Goal: Task Accomplishment & Management: Complete application form

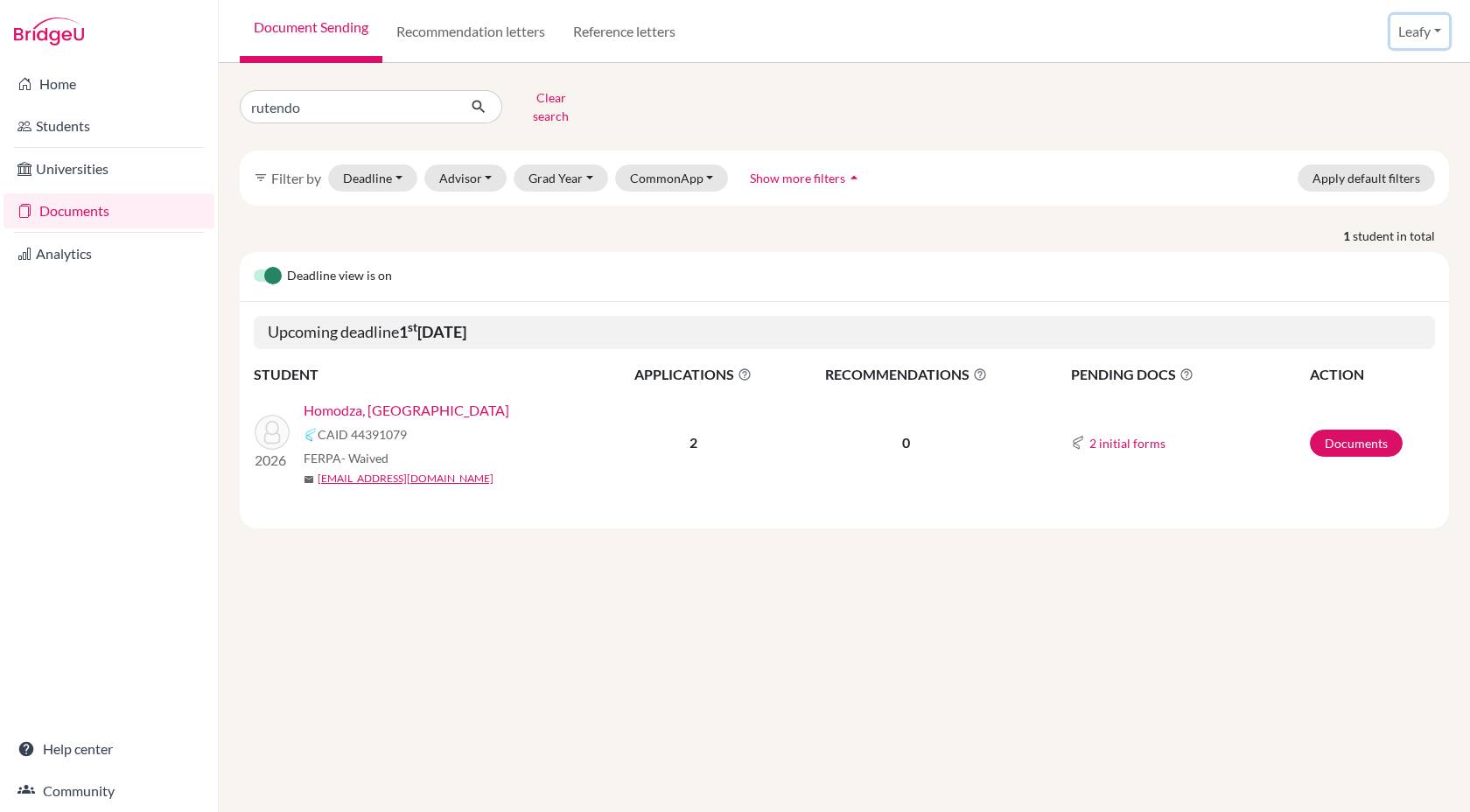
click at [1418, 35] on button "Leafy" at bounding box center [1420, 32] width 59 height 33
click at [1380, 98] on link "School Settings" at bounding box center [1384, 99] width 138 height 28
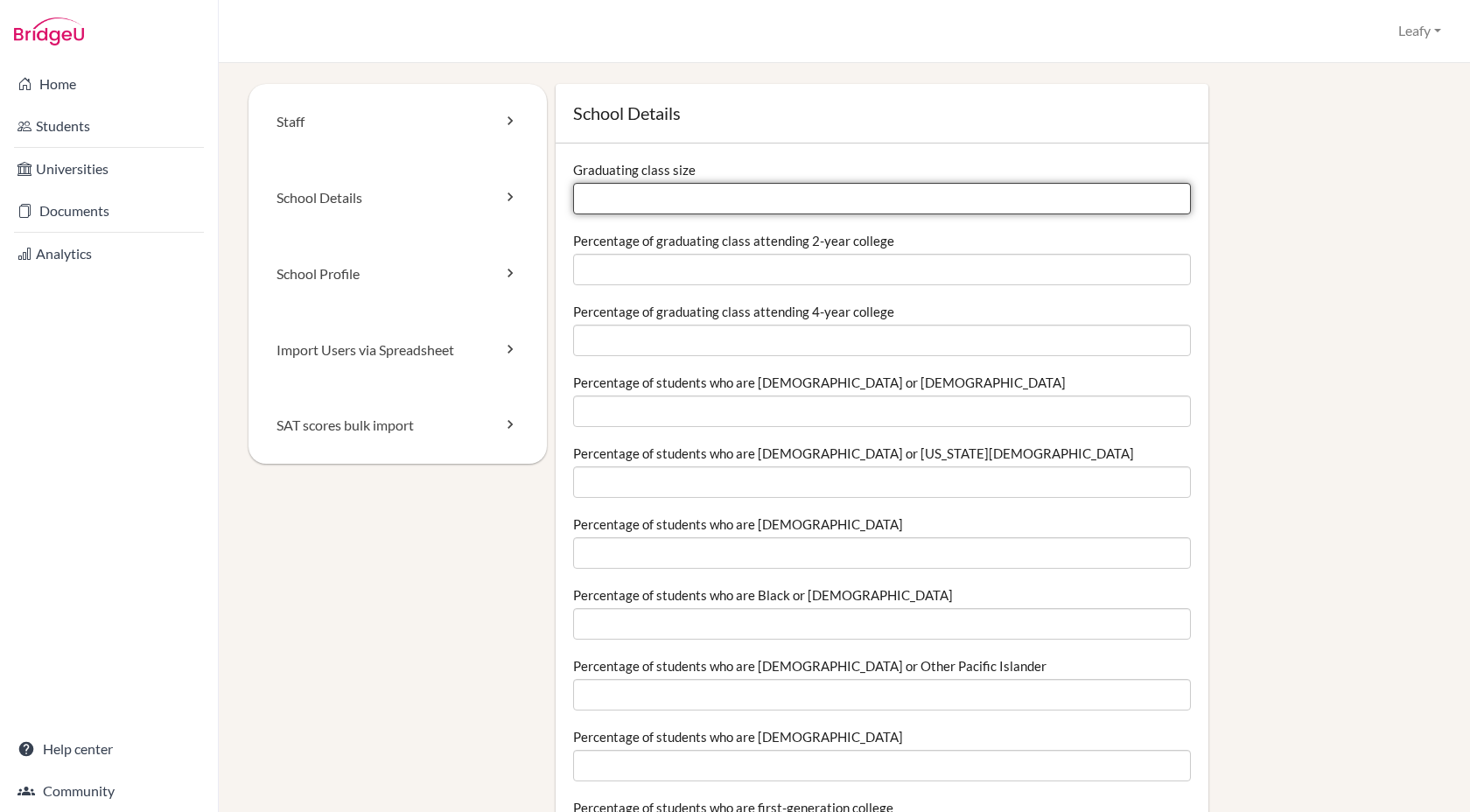
click at [625, 195] on input "Graduating class size" at bounding box center [882, 199] width 618 height 32
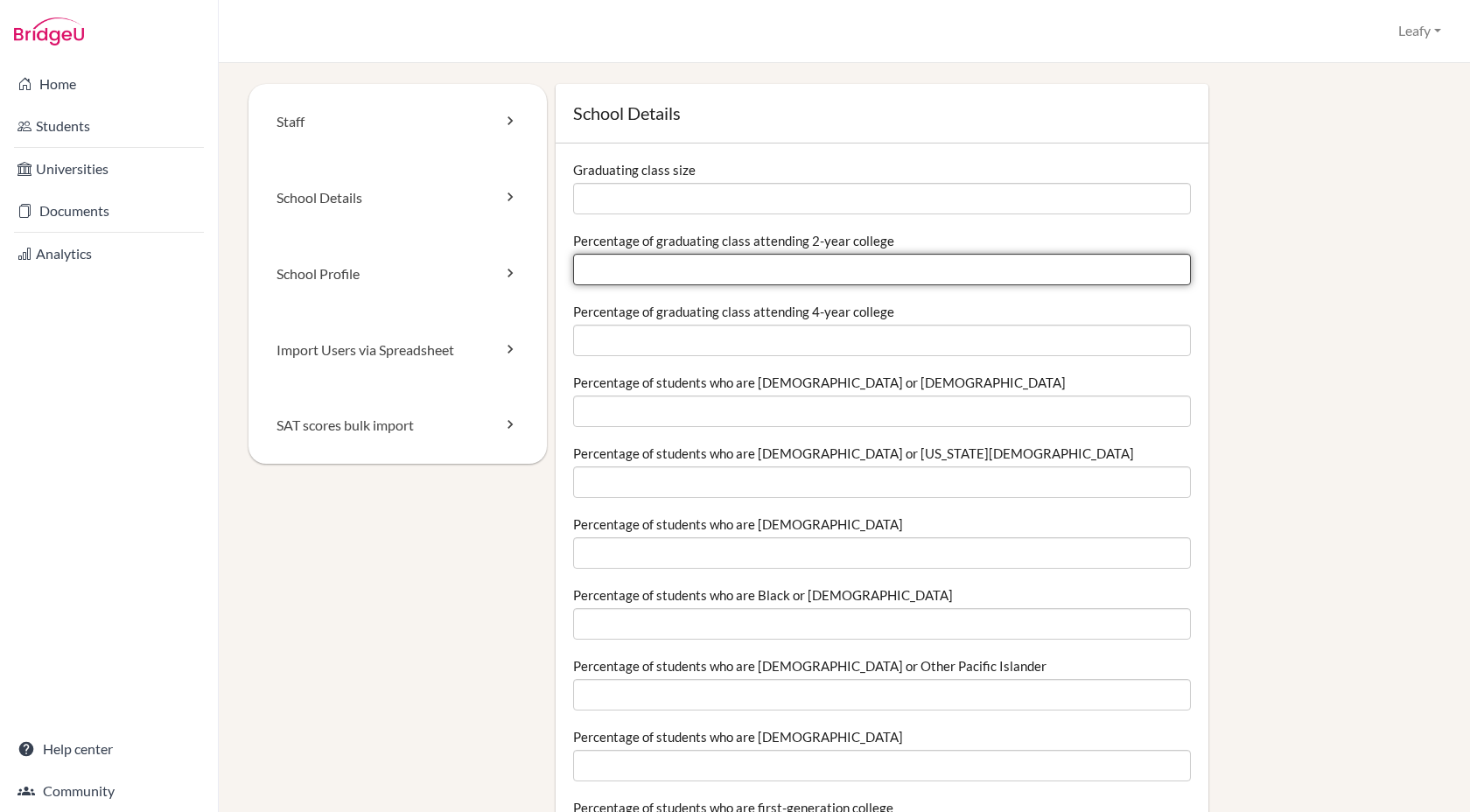
click at [757, 277] on input "Percentage of graduating class attending 2-year college" at bounding box center [882, 269] width 618 height 32
type input "80"
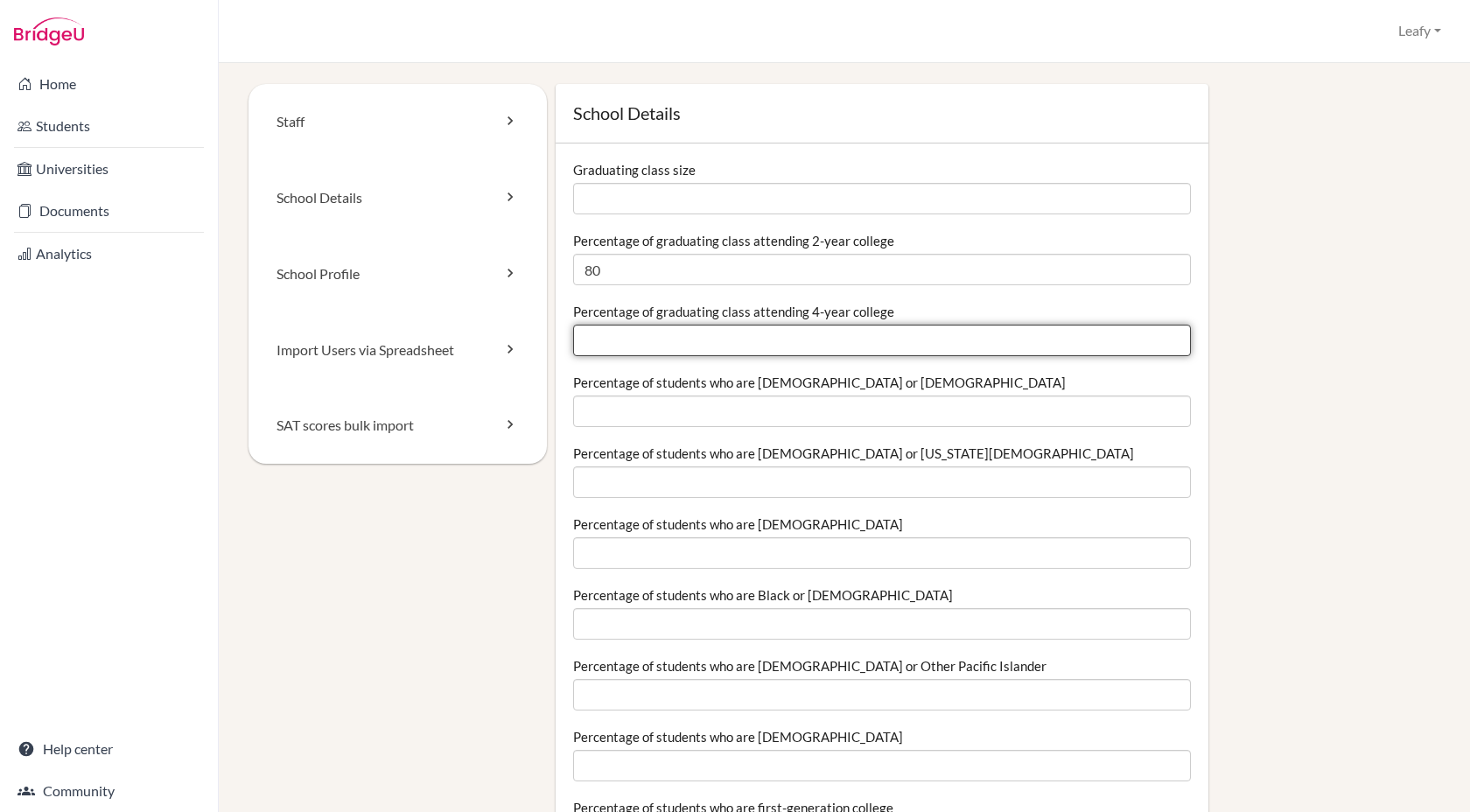
click at [742, 336] on input "Percentage of graduating class attending 4-year college" at bounding box center [882, 340] width 618 height 32
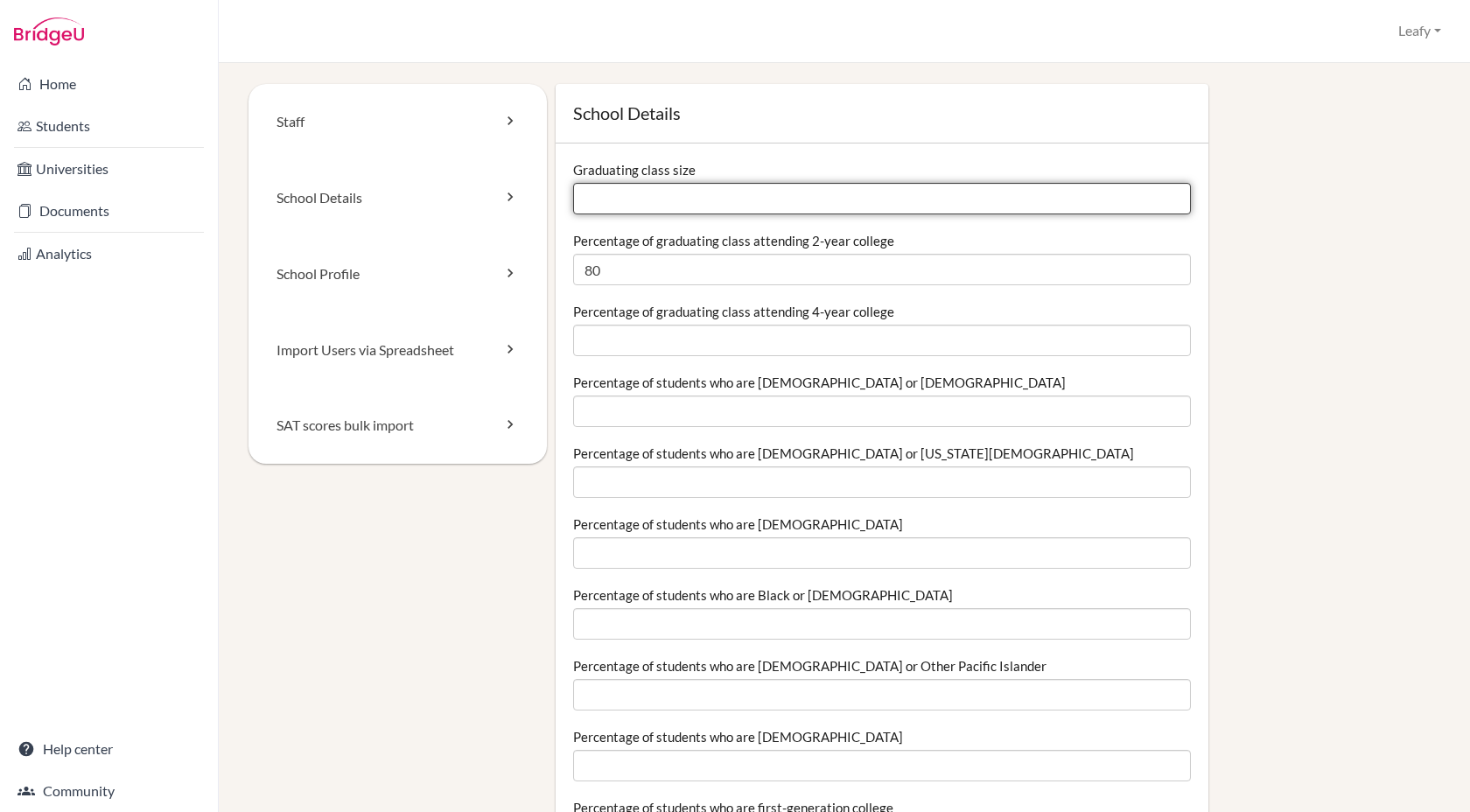
click at [731, 203] on input "Graduating class size" at bounding box center [882, 199] width 618 height 32
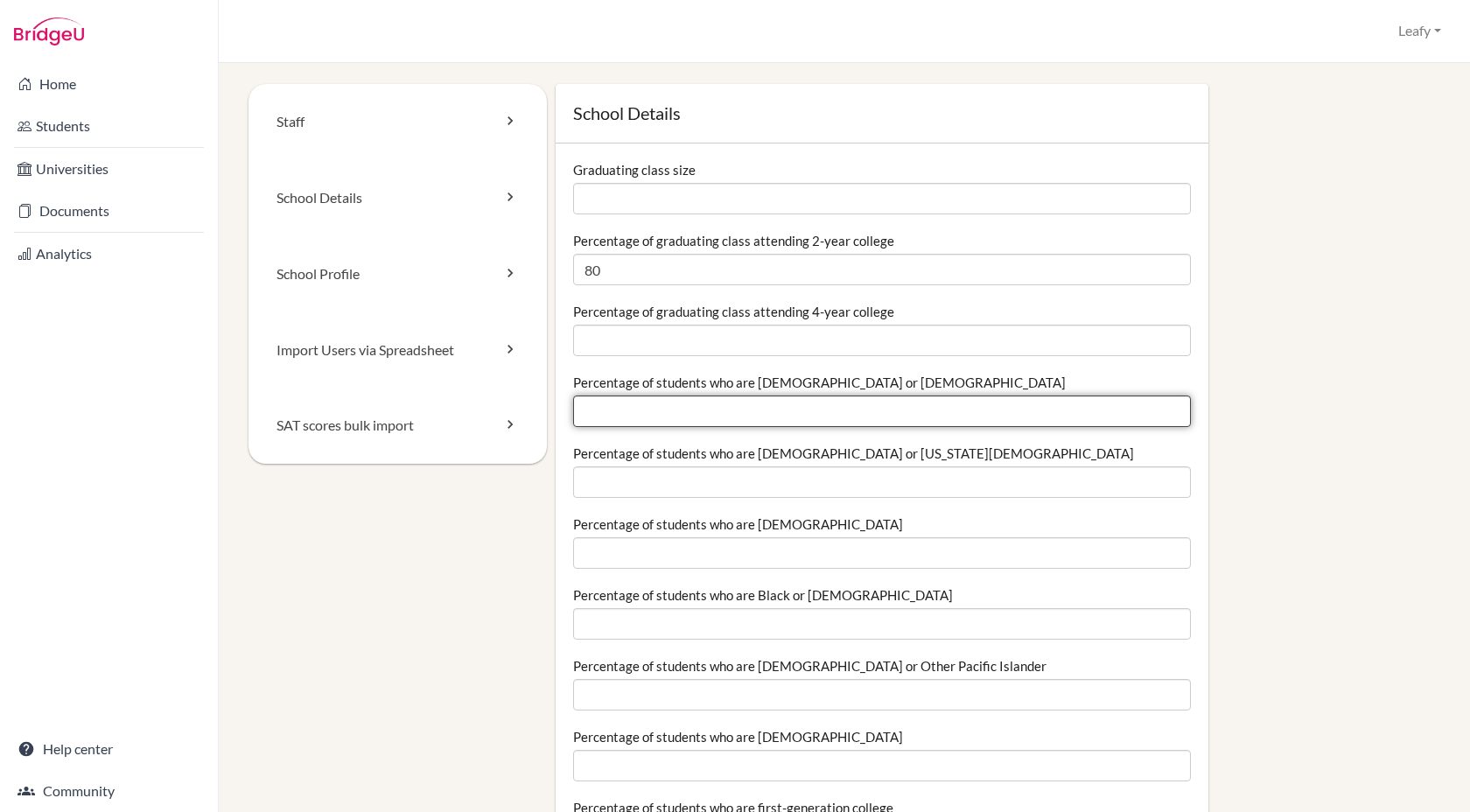
click at [842, 413] on input "Percentage of students who are Hispanic or Latino" at bounding box center [882, 412] width 618 height 32
type input "0"
click at [1174, 416] on input "0" at bounding box center [882, 412] width 618 height 32
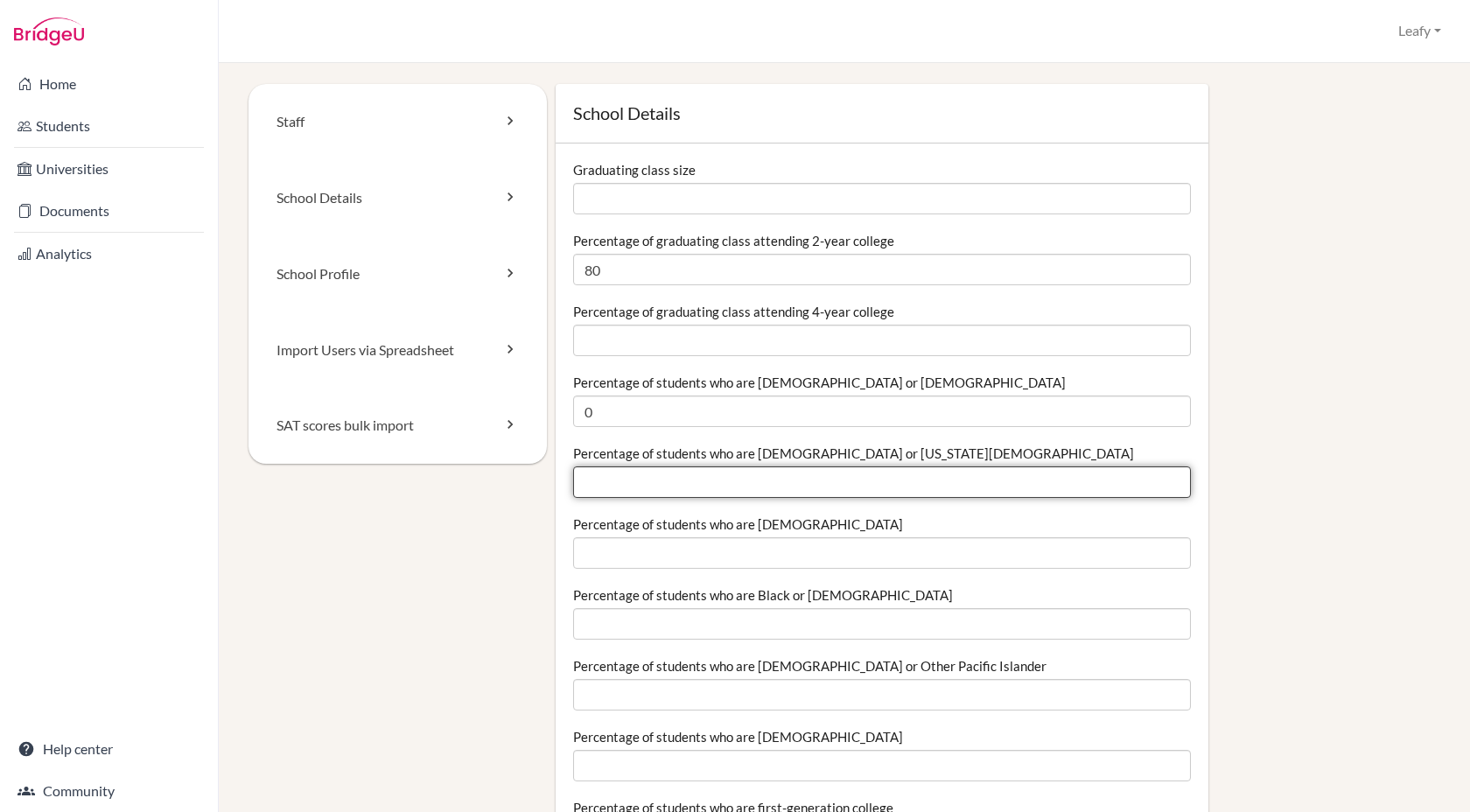
click at [1159, 478] on input "Percentage of students who are American Indian or Alaska Native" at bounding box center [882, 482] width 618 height 32
type input "0"
click at [1173, 485] on input "0" at bounding box center [882, 482] width 618 height 32
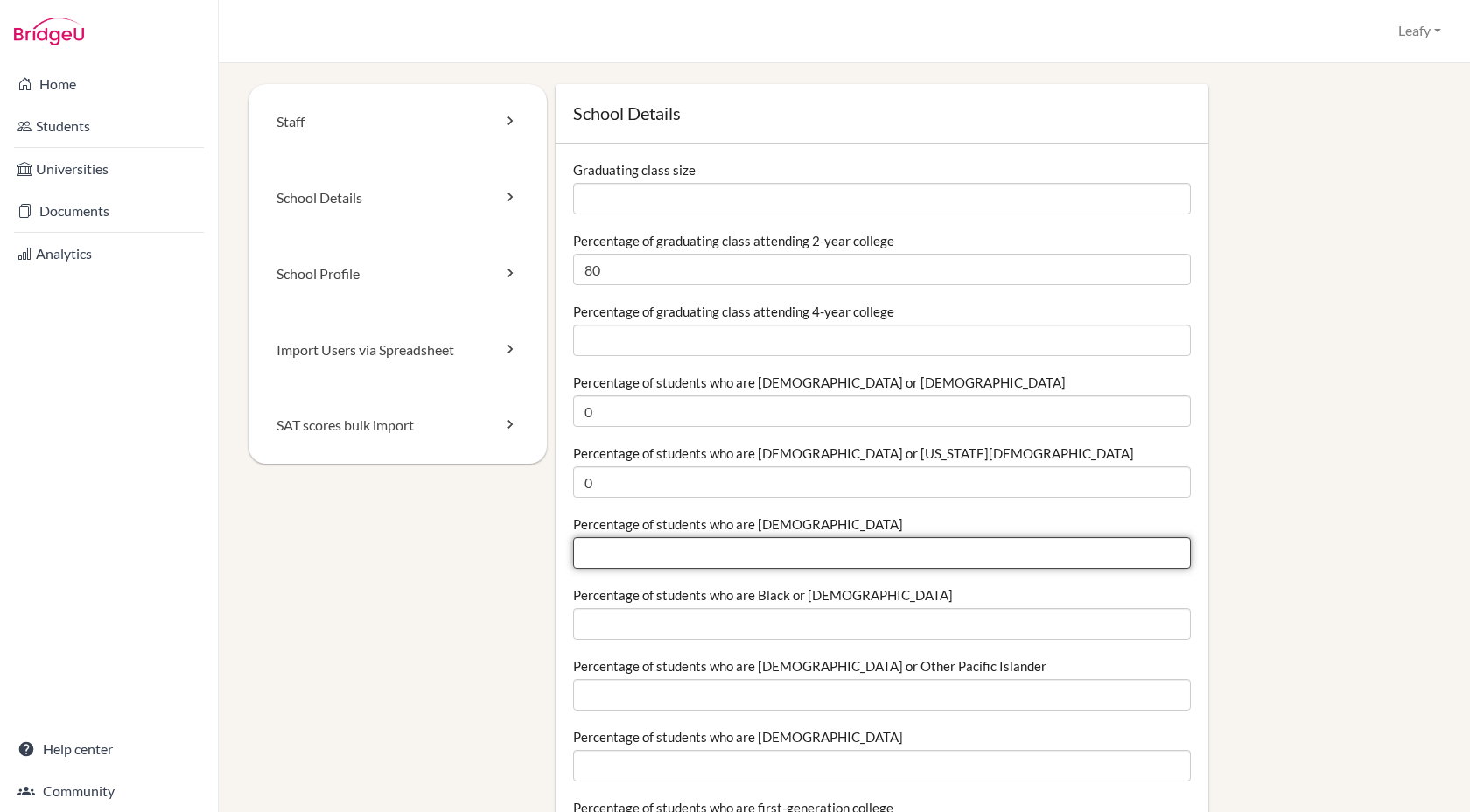
click at [1120, 542] on input "Percentage of students who are Asian" at bounding box center [882, 553] width 618 height 32
click at [1174, 551] on input "0.01" at bounding box center [882, 553] width 618 height 32
click at [1174, 551] on input "0.02" at bounding box center [882, 553] width 618 height 32
click at [1174, 551] on input "0.03" at bounding box center [882, 553] width 618 height 32
click at [1174, 551] on input "0.04" at bounding box center [882, 553] width 618 height 32
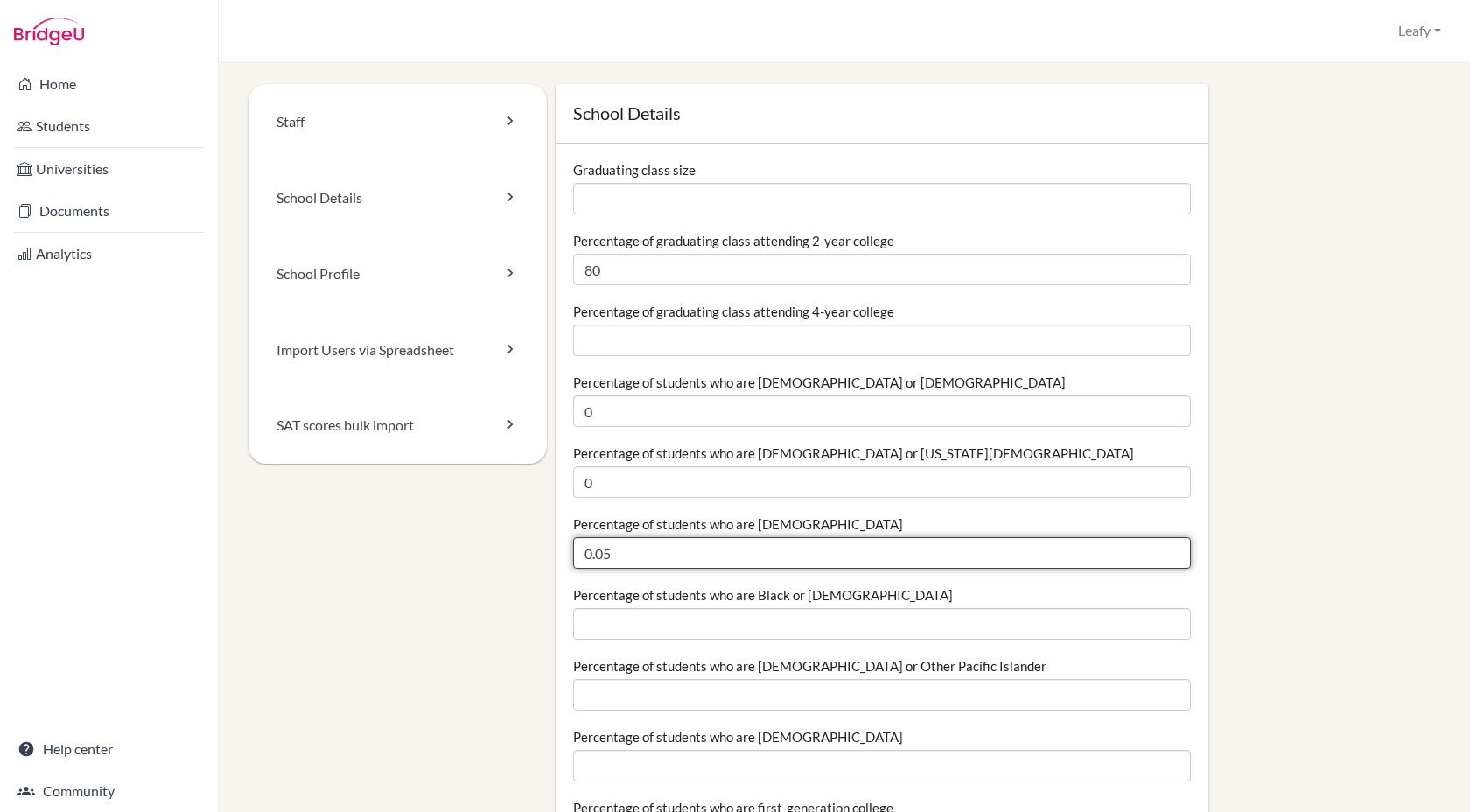
click at [1174, 551] on input "0.05" at bounding box center [882, 553] width 618 height 32
click at [1174, 551] on input "0.06" at bounding box center [882, 553] width 618 height 32
click at [1090, 563] on input "0.06" at bounding box center [882, 553] width 618 height 32
type input "0"
type input "1"
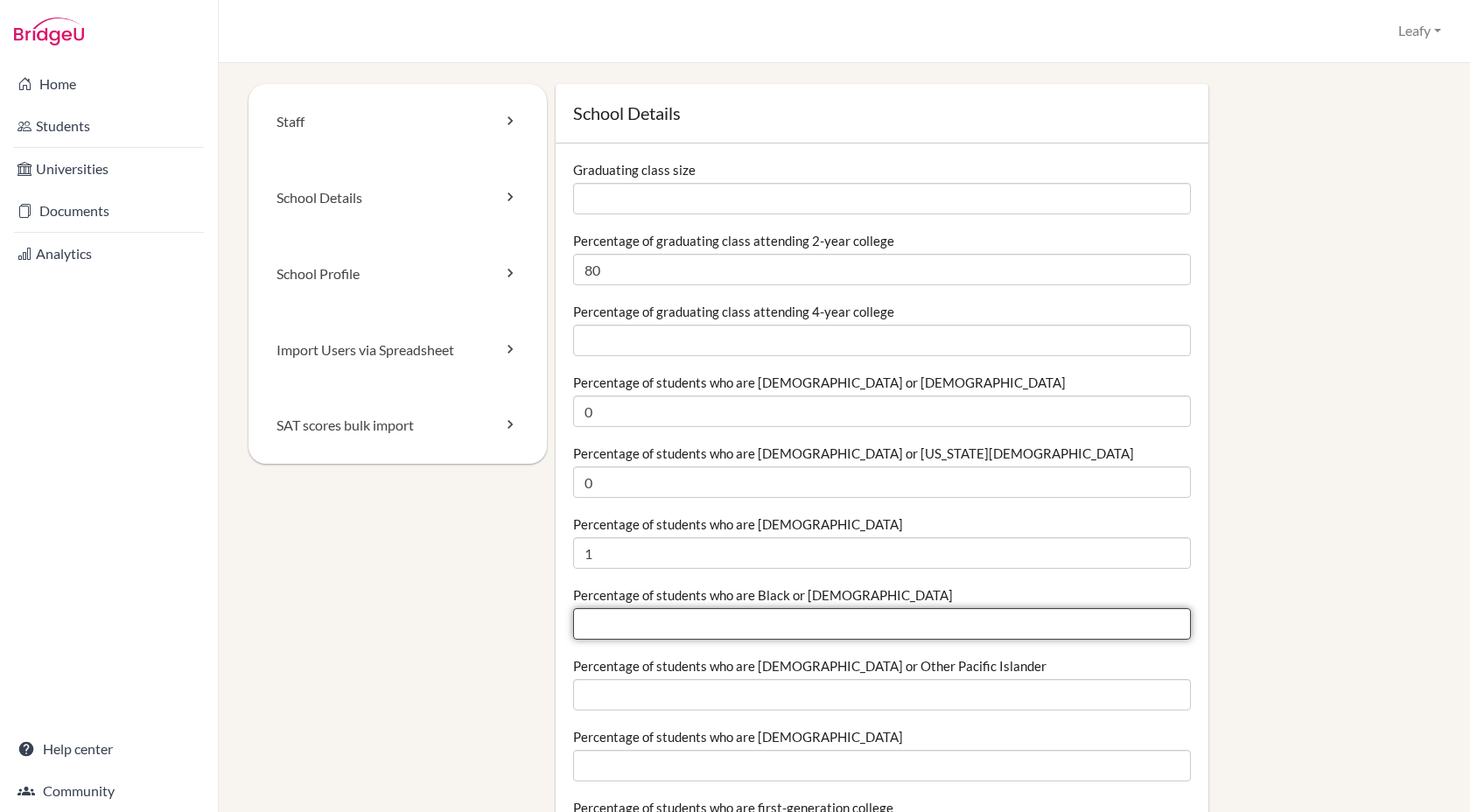
click at [1102, 625] on input "Percentage of students who are Black or African American" at bounding box center [882, 624] width 618 height 32
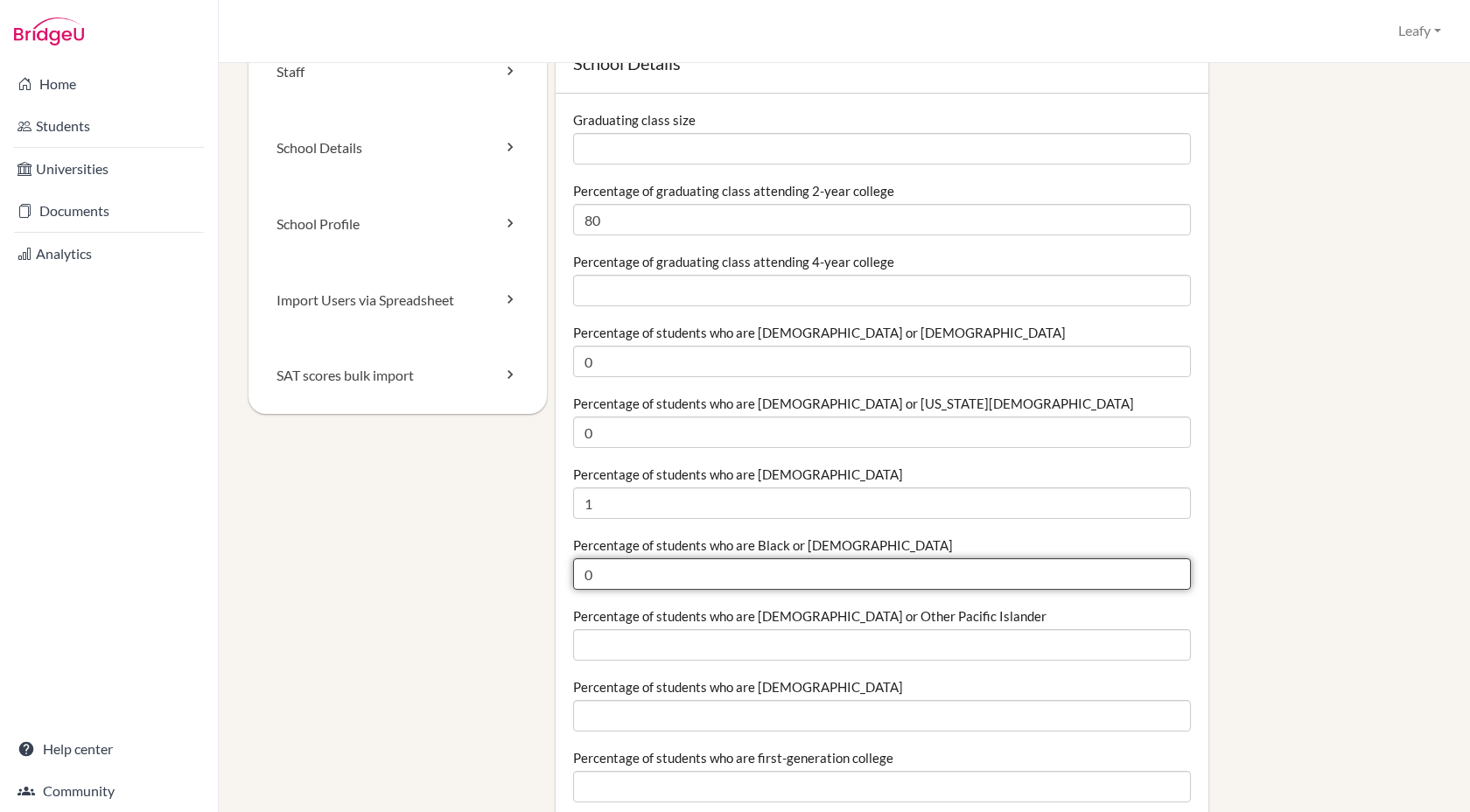
scroll to position [58, 0]
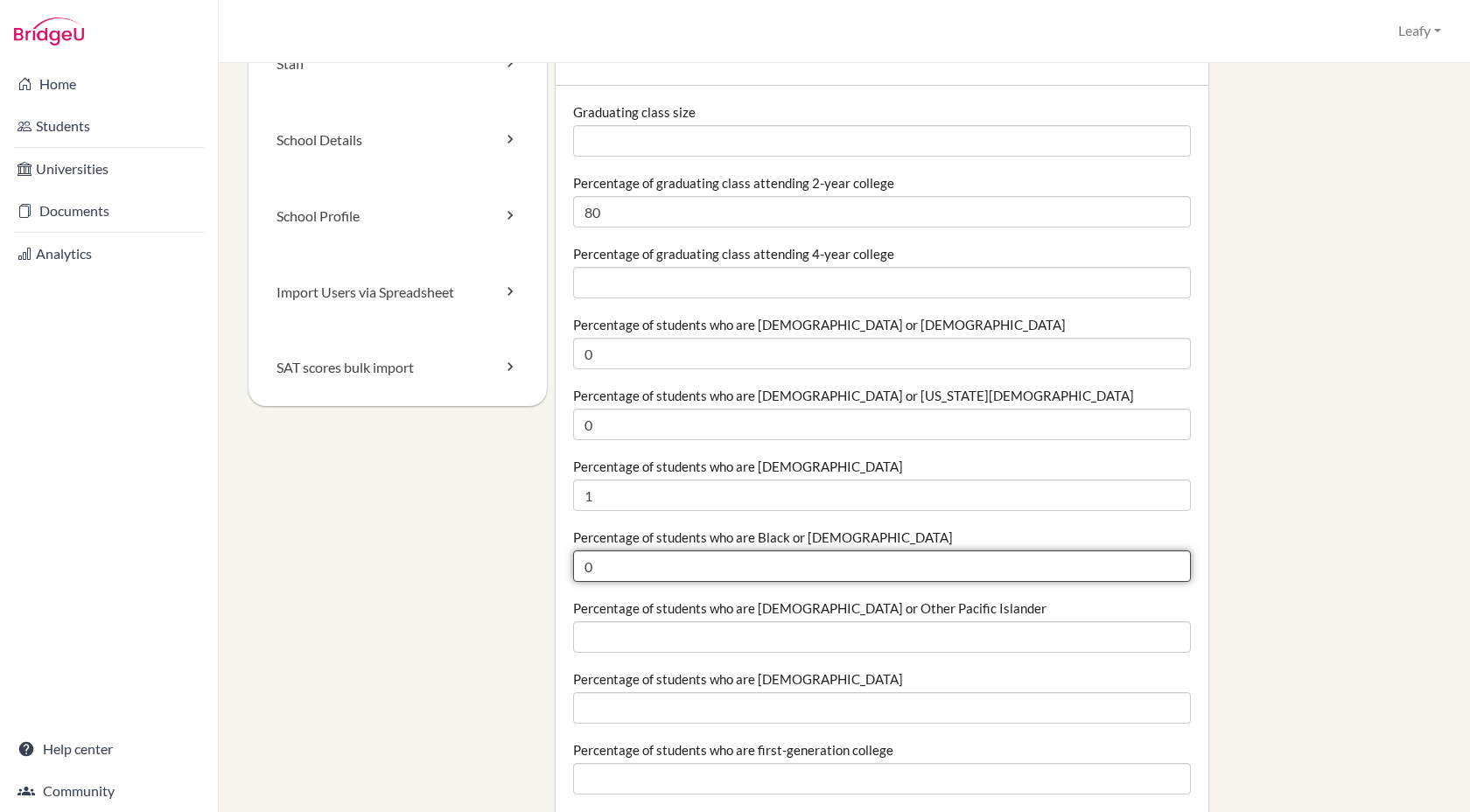
type input "0"
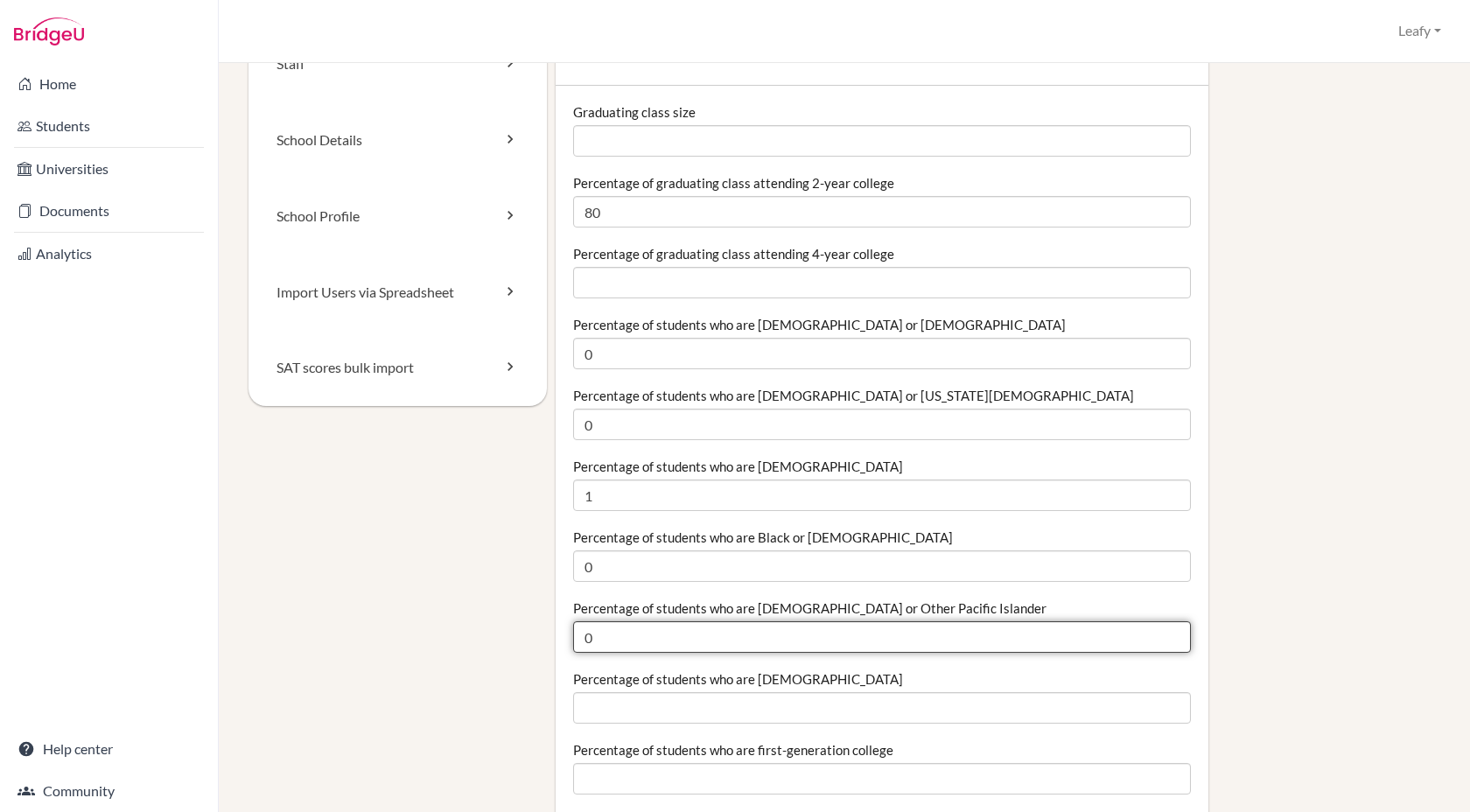
type input "0"
click at [1173, 642] on input "0" at bounding box center [882, 637] width 618 height 32
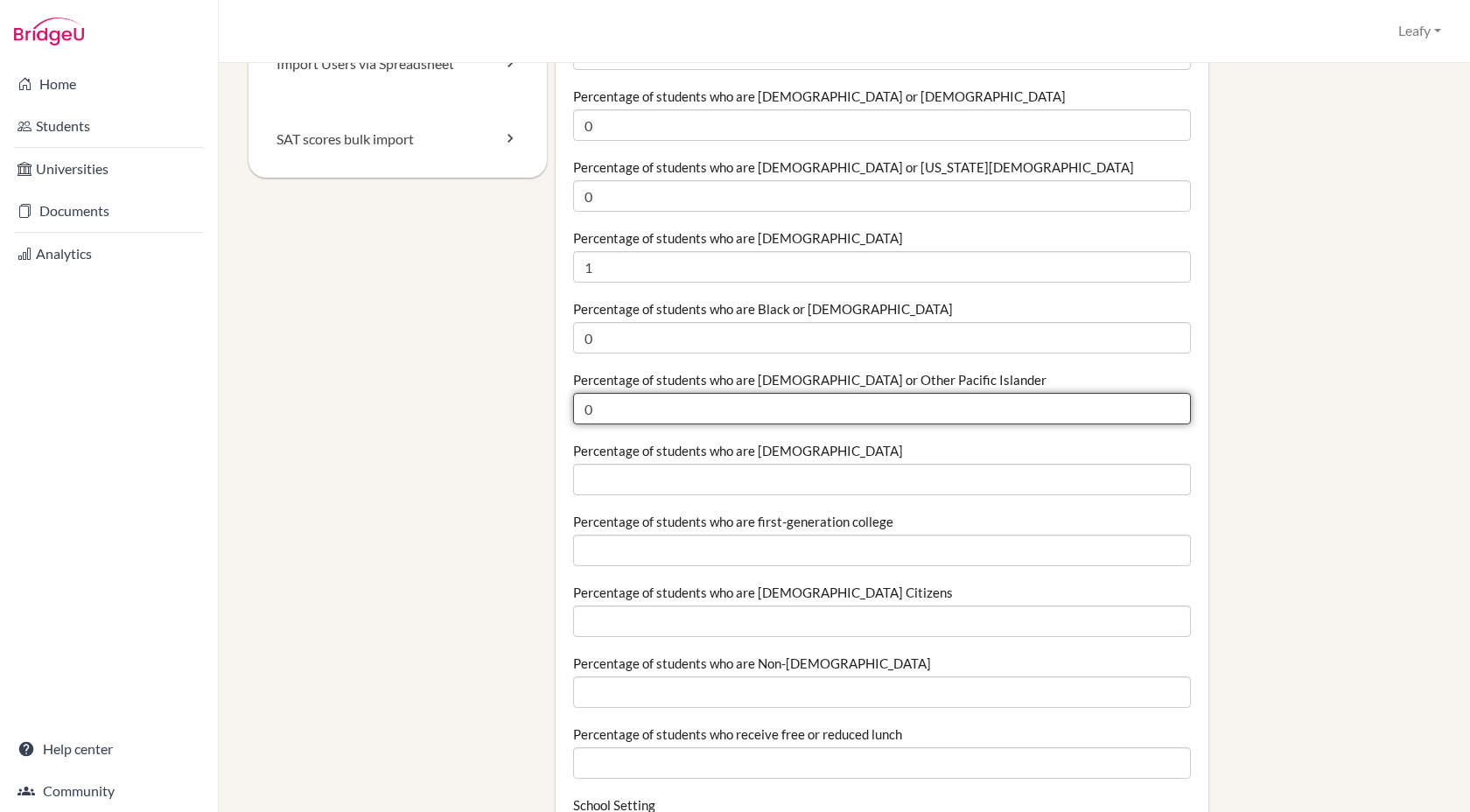
scroll to position [299, 0]
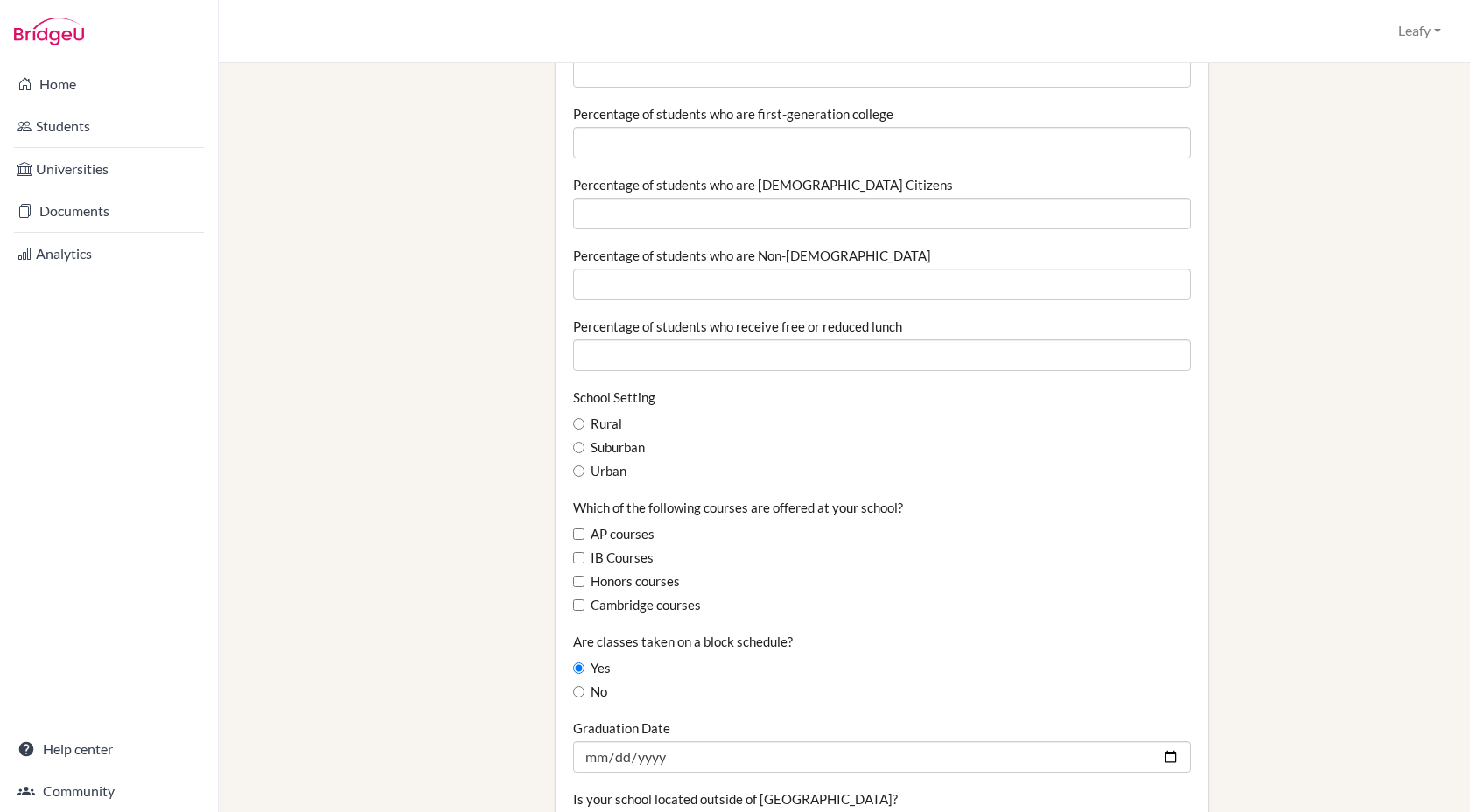
scroll to position [709, 0]
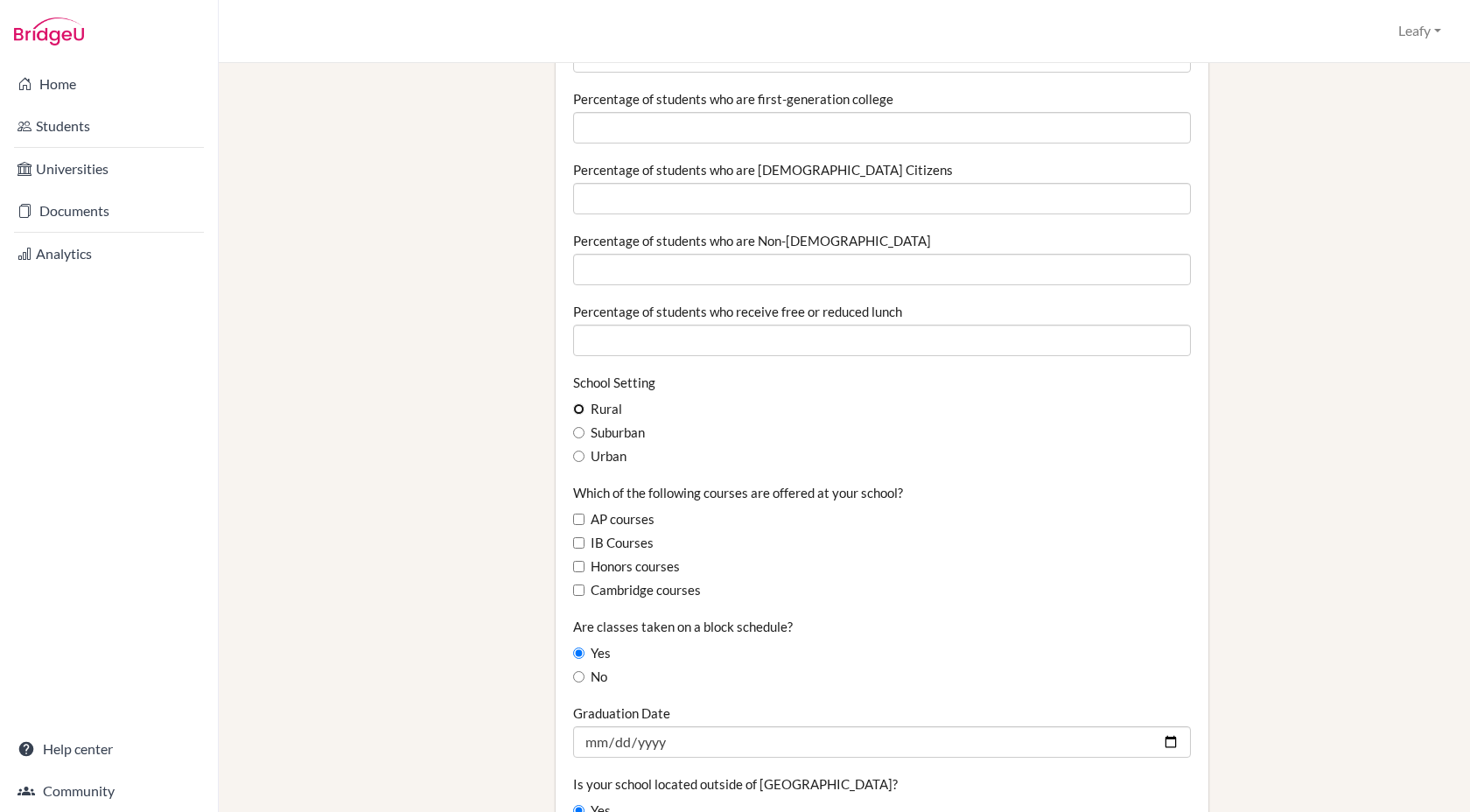
click at [580, 412] on input "Rural" at bounding box center [579, 409] width 11 height 11
radio input "true"
click at [578, 590] on input "Cambridge courses" at bounding box center [579, 590] width 11 height 11
checkbox input "true"
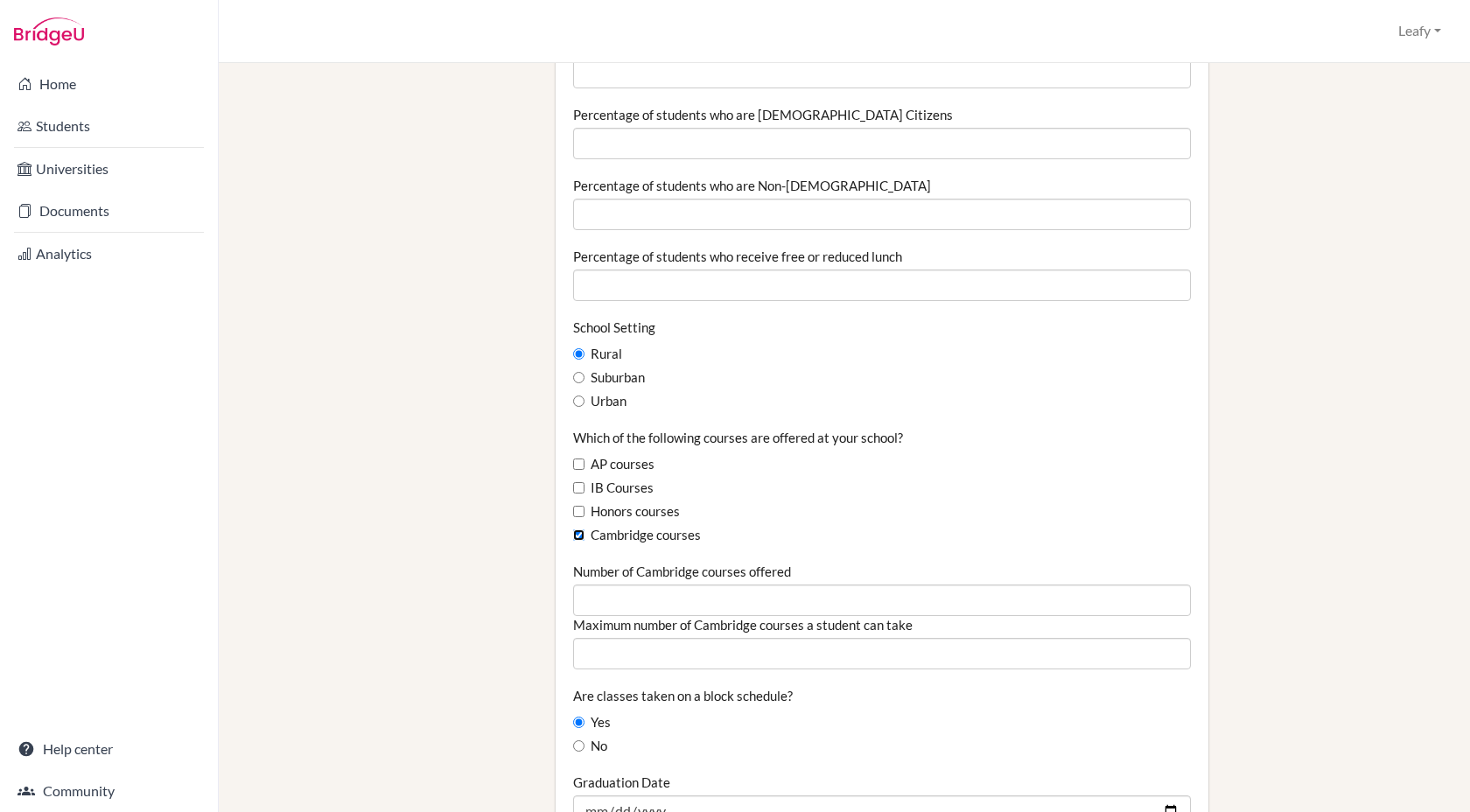
scroll to position [769, 0]
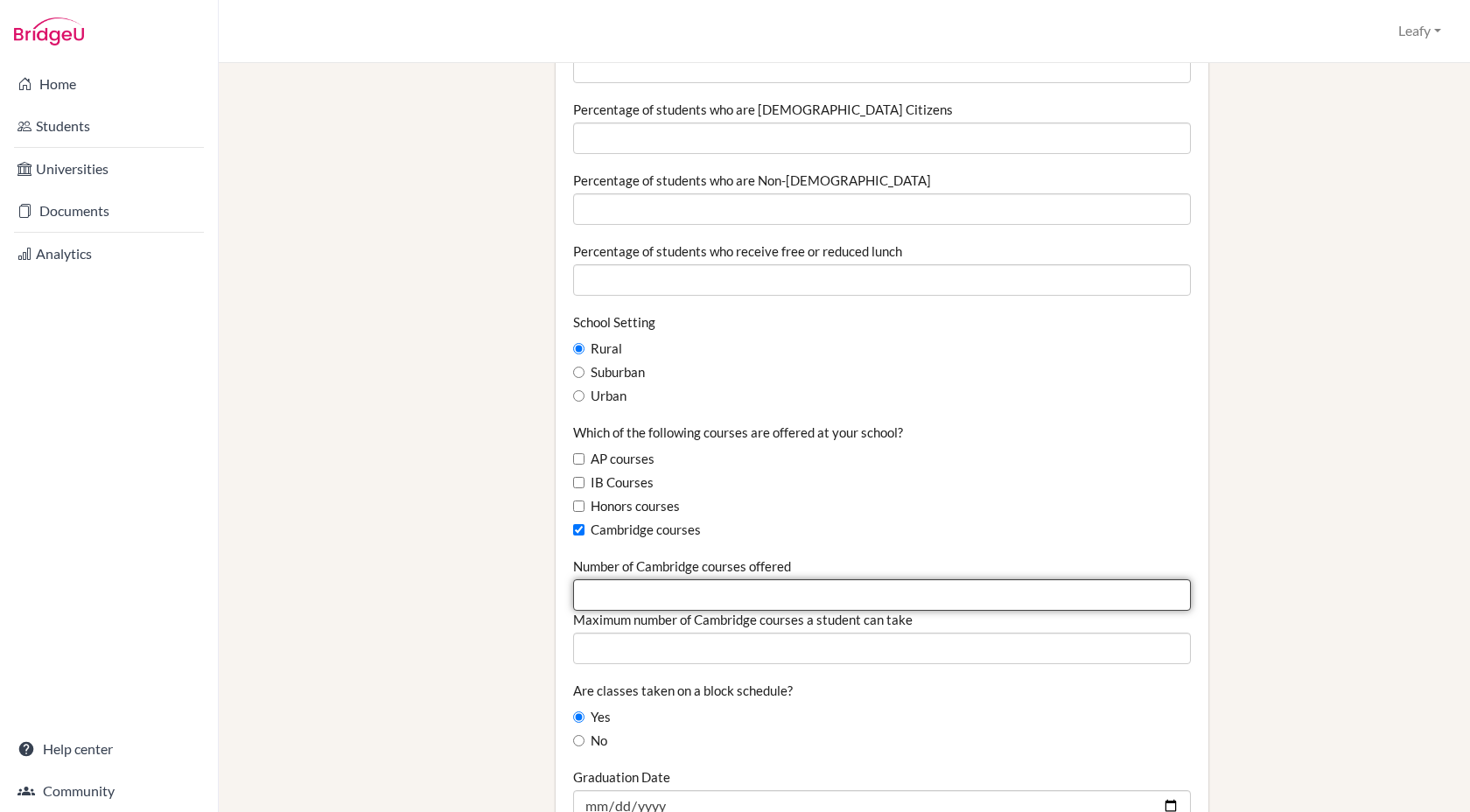
click at [592, 593] on input "Number of Cambridge courses offered" at bounding box center [882, 596] width 618 height 32
click at [1170, 597] on input "-1" at bounding box center [882, 596] width 618 height 32
type input "0"
click at [1170, 593] on input "0" at bounding box center [882, 596] width 618 height 32
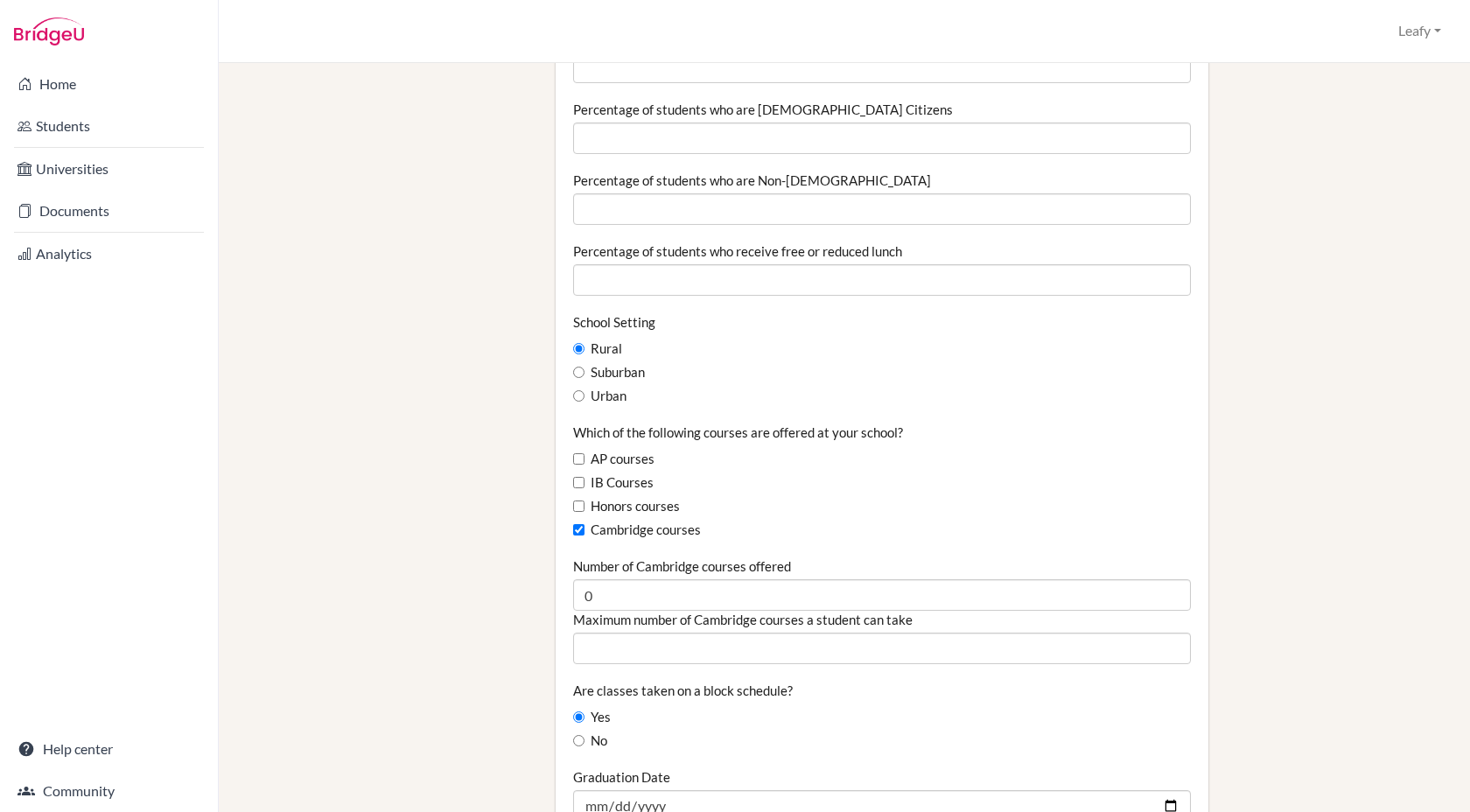
click at [1229, 535] on div "School Details Graduating class size Percentage of graduating class attending 2…" at bounding box center [994, 517] width 895 height 2405
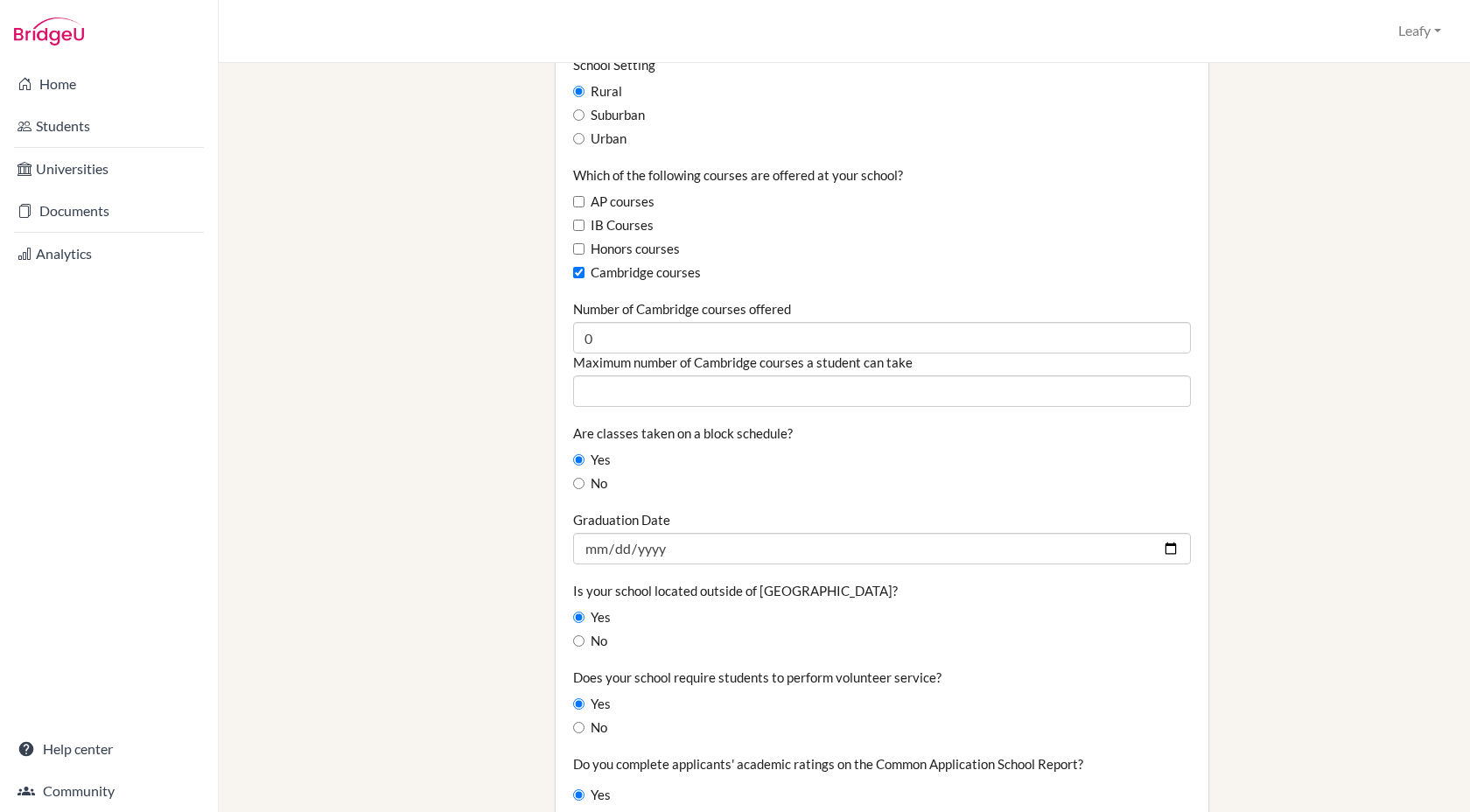
scroll to position [1038, 0]
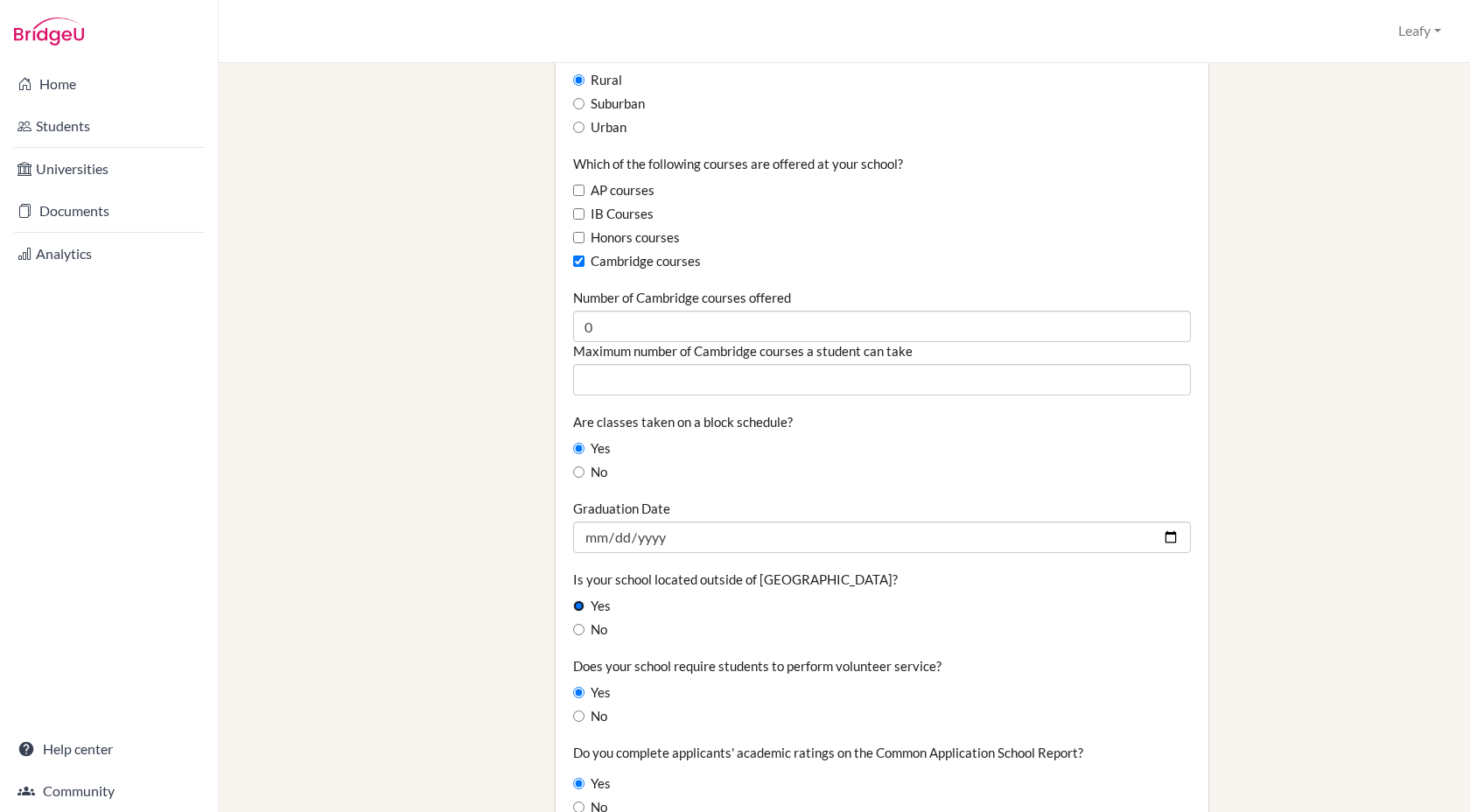
click at [574, 608] on input "Yes" at bounding box center [579, 606] width 11 height 11
radio input "true"
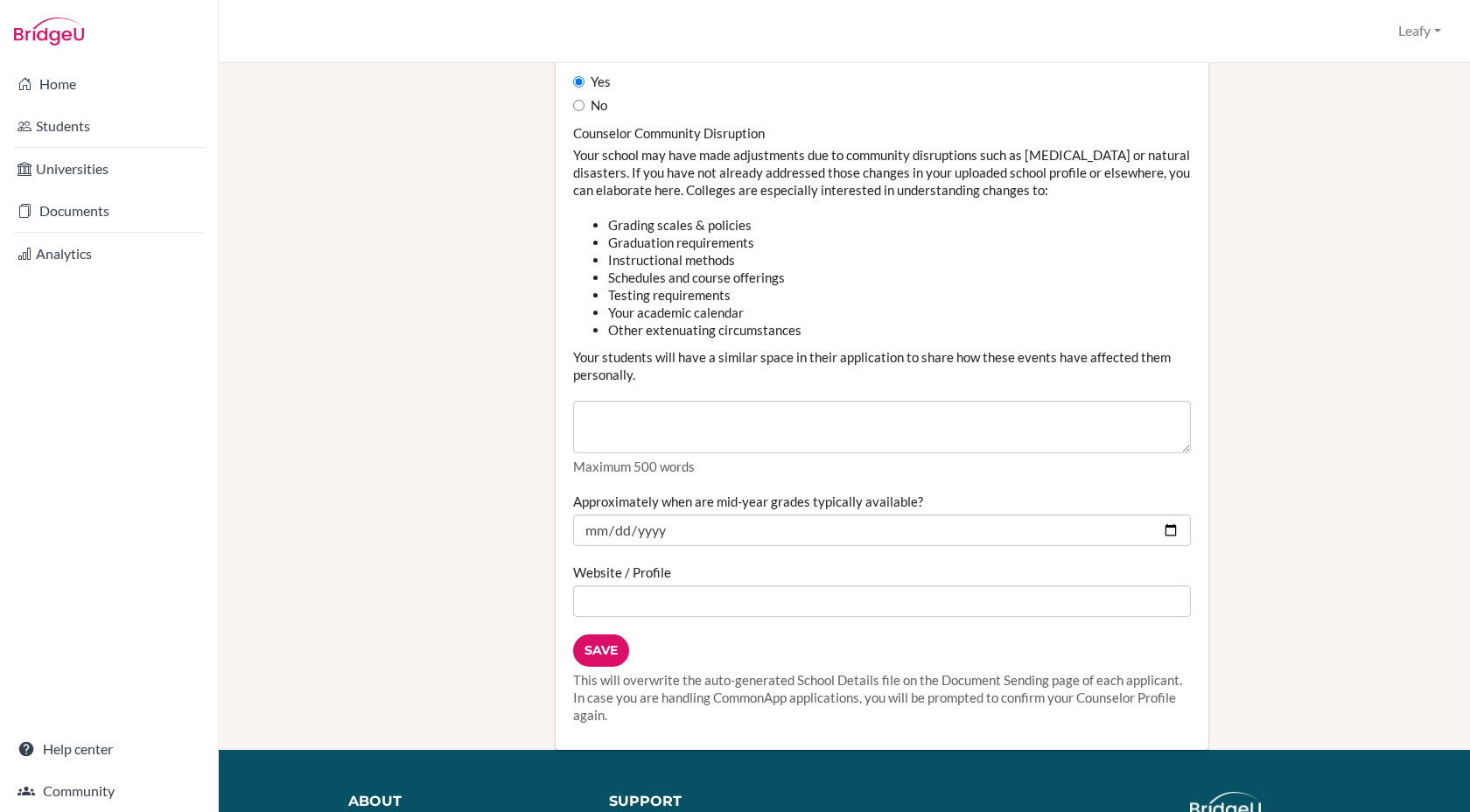
scroll to position [1829, 0]
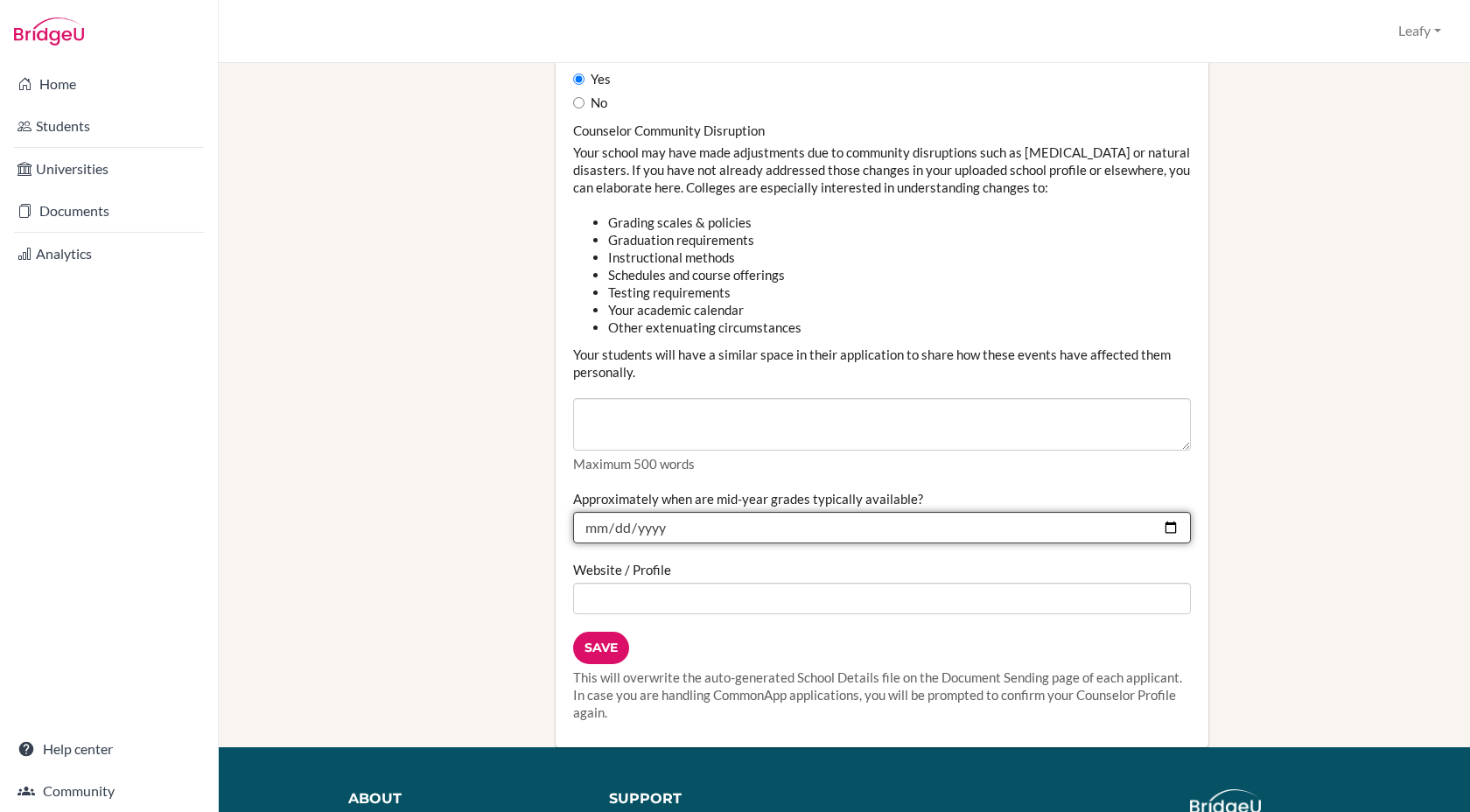
click at [719, 527] on input "Approximately when are mid-year grades typically available?" at bounding box center [882, 528] width 618 height 32
